Goal: Task Accomplishment & Management: Use online tool/utility

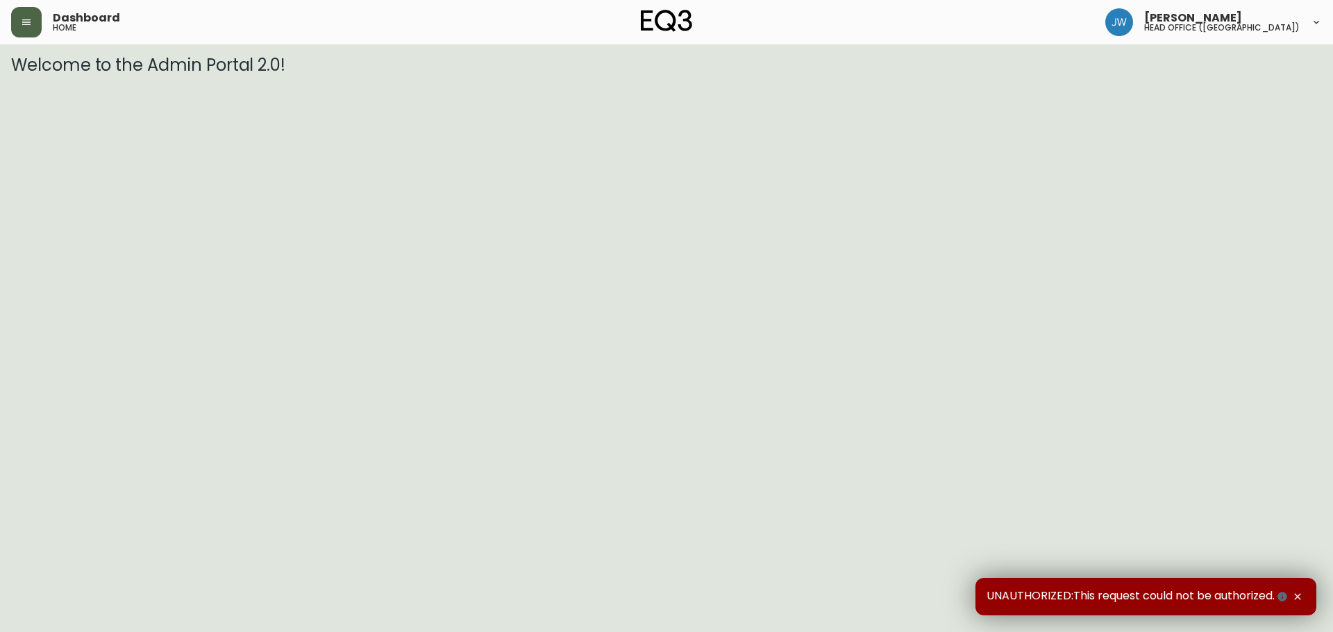
click at [22, 24] on icon "button" at bounding box center [26, 22] width 8 height 6
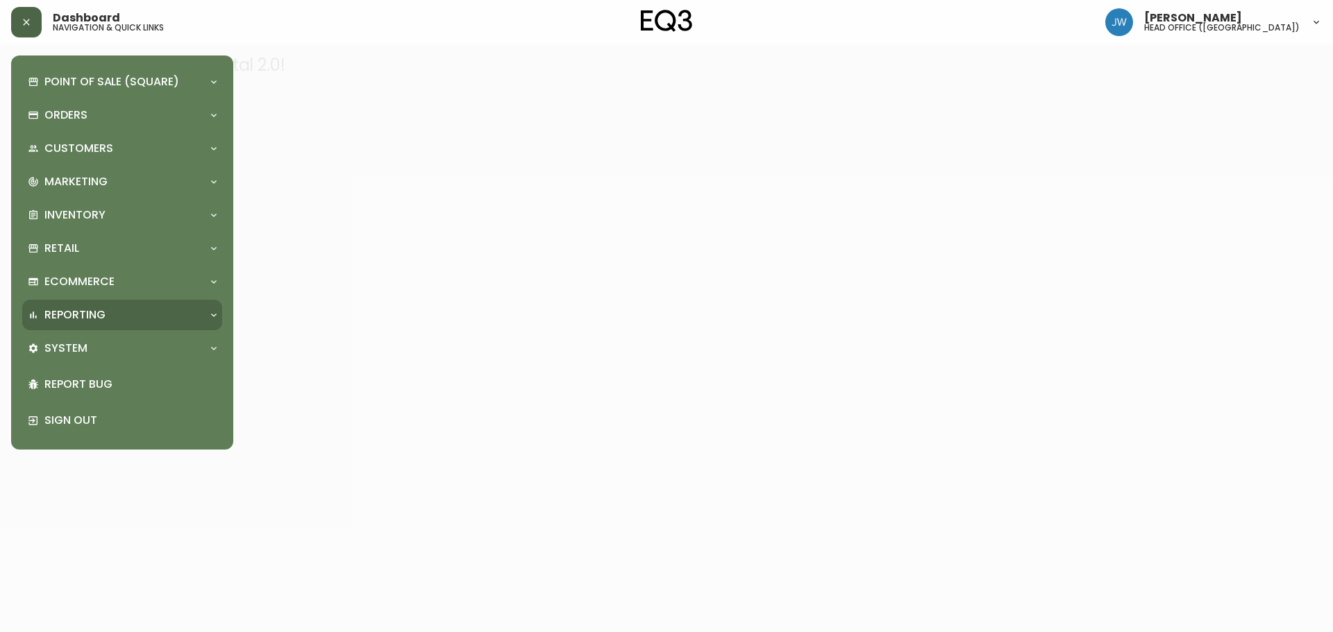
click at [68, 323] on p "Reporting" at bounding box center [74, 314] width 61 height 15
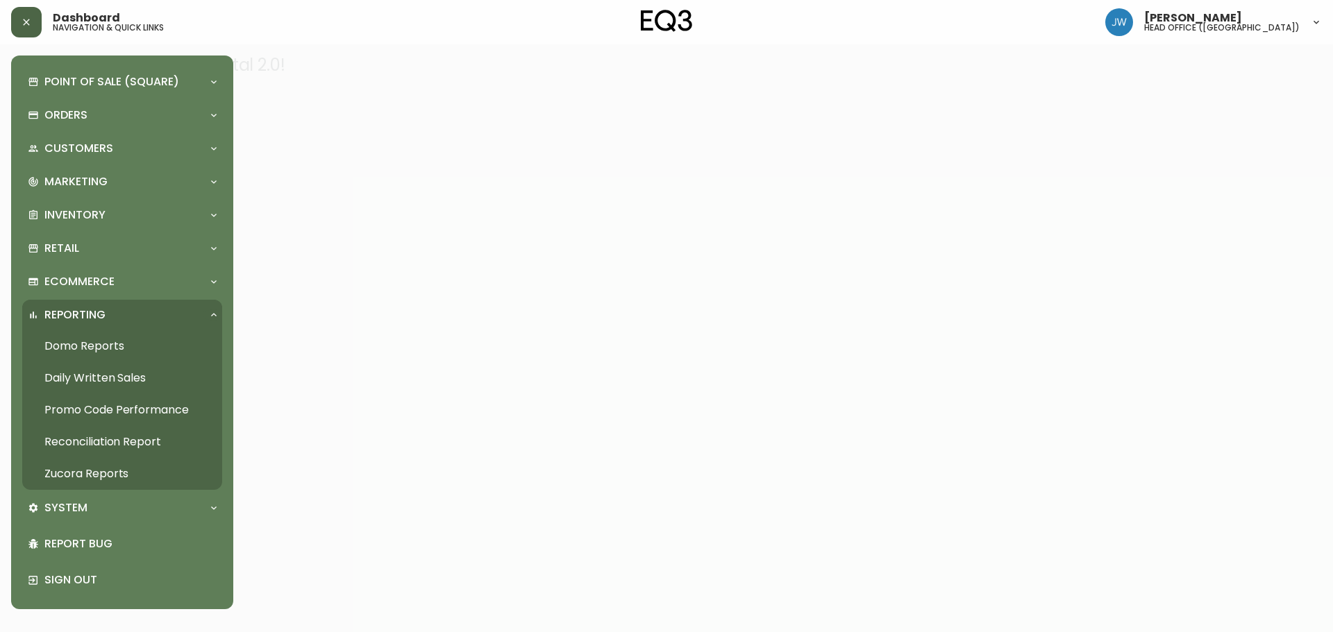
click at [102, 436] on link "Reconciliation Report" at bounding box center [122, 442] width 200 height 32
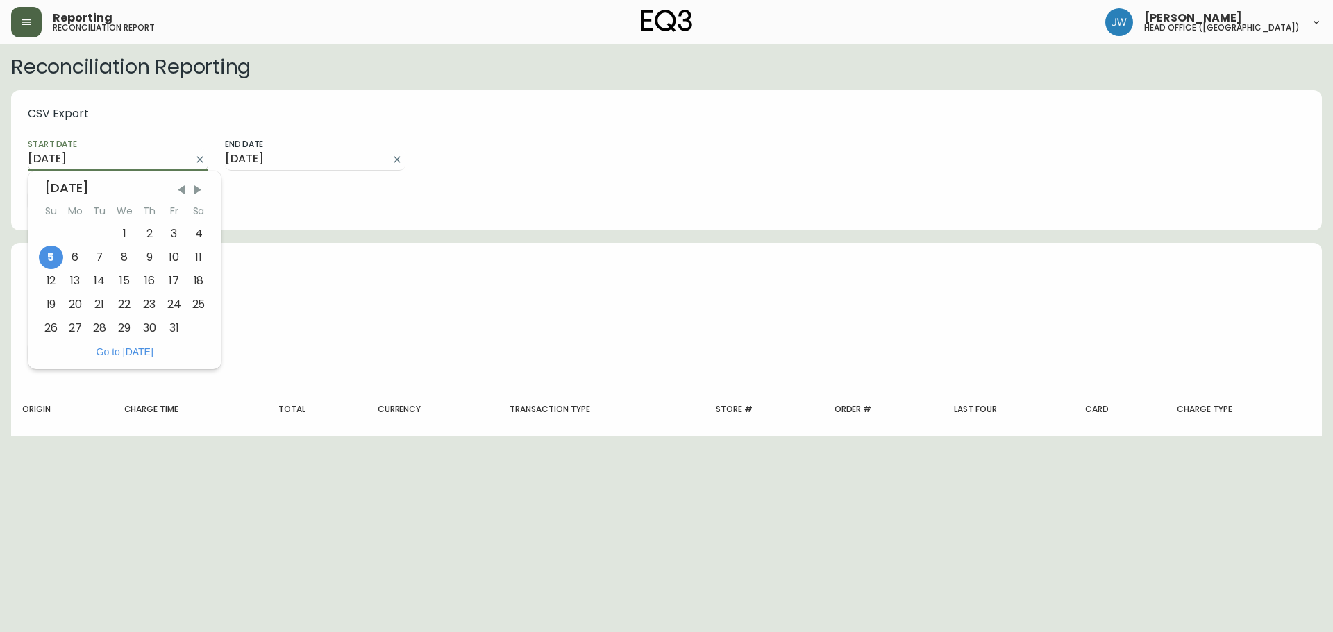
click at [139, 160] on input "[DATE]" at bounding box center [107, 160] width 158 height 22
click at [180, 185] on span "Previous Month" at bounding box center [181, 190] width 14 height 14
click at [78, 230] on div "1" at bounding box center [75, 234] width 24 height 24
type input "[DATE]"
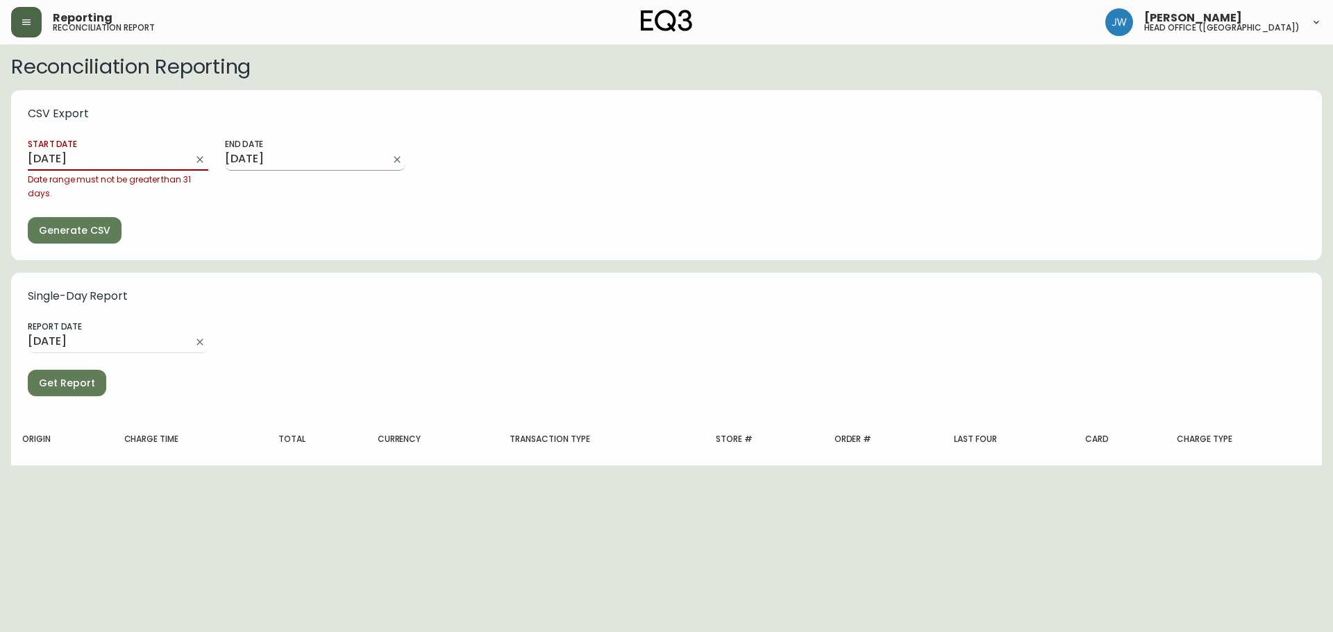
click at [325, 160] on input "[DATE]" at bounding box center [304, 160] width 158 height 22
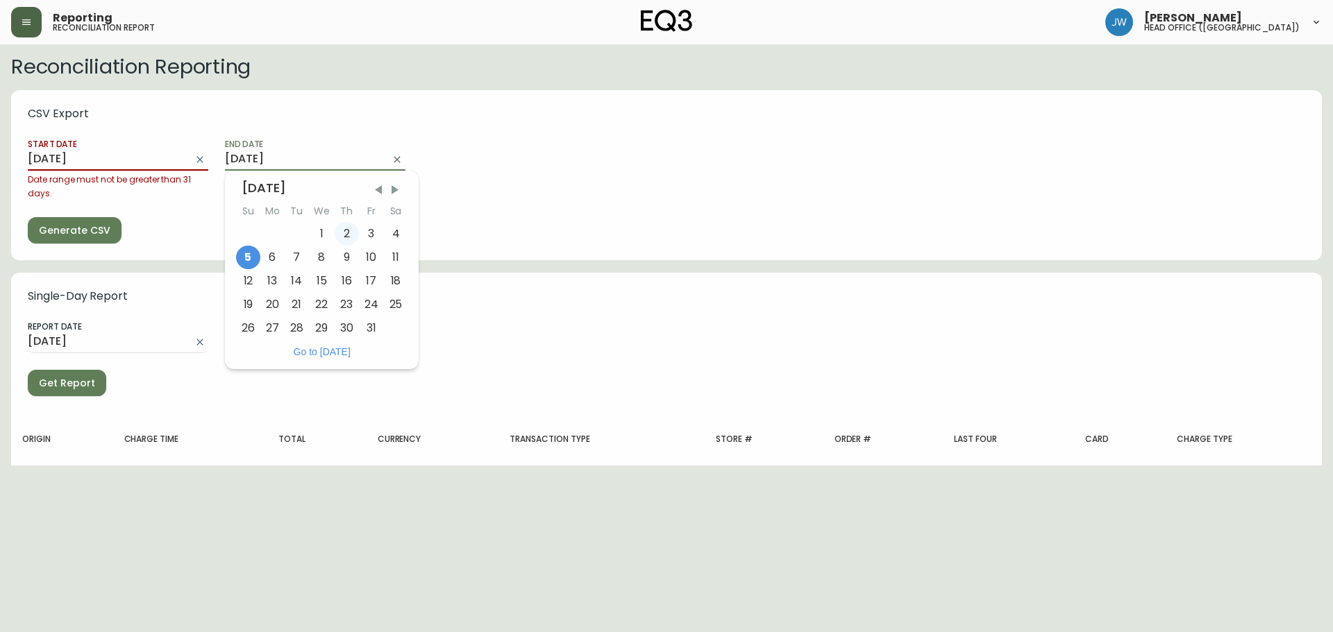
click at [337, 233] on div "2" at bounding box center [347, 234] width 24 height 24
type input "[DATE]"
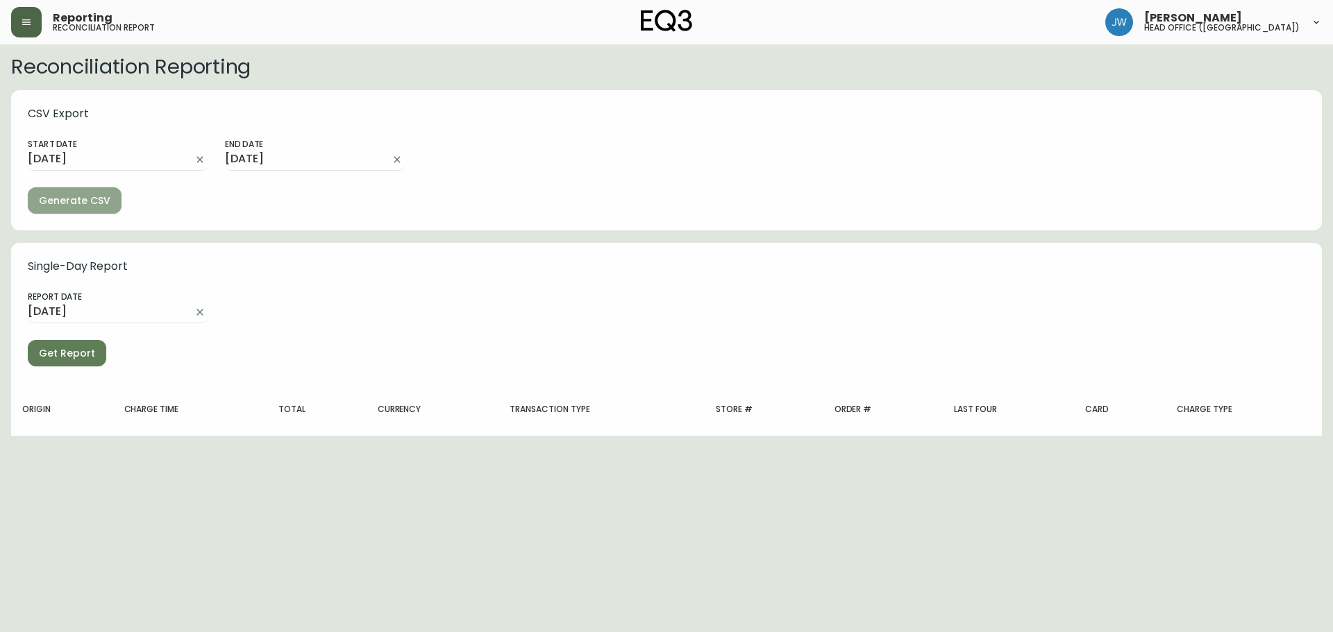
click at [100, 192] on span "Generate CSV" at bounding box center [74, 200] width 71 height 17
